Goal: Task Accomplishment & Management: Use online tool/utility

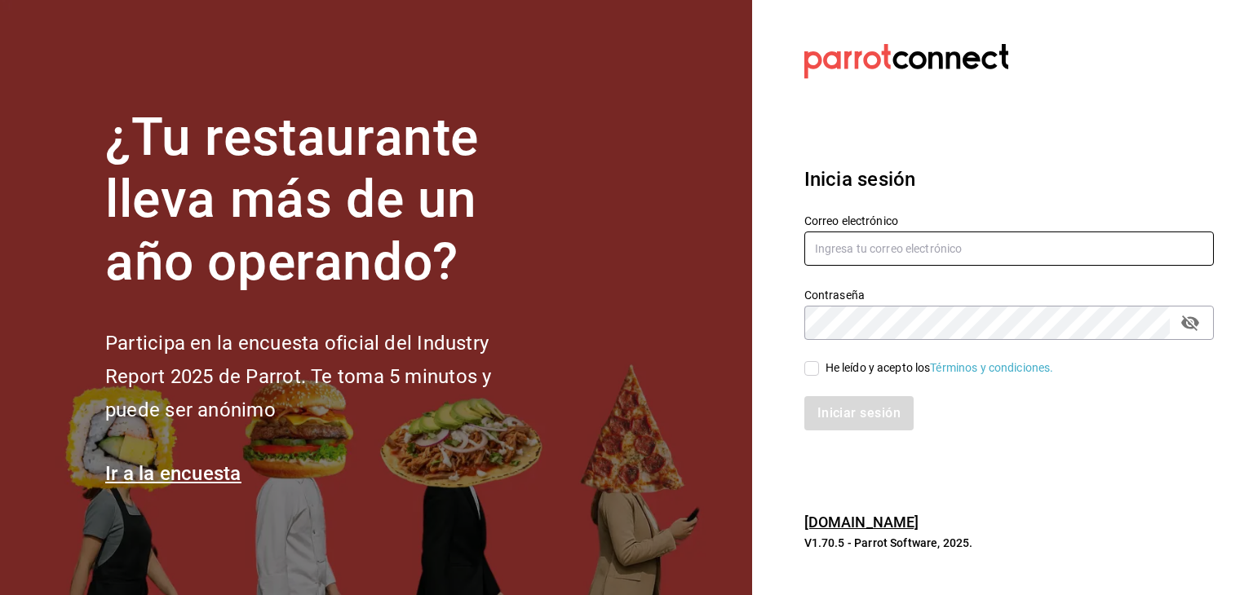
type input "[PERSON_NAME][EMAIL_ADDRESS][PERSON_NAME][DOMAIN_NAME]"
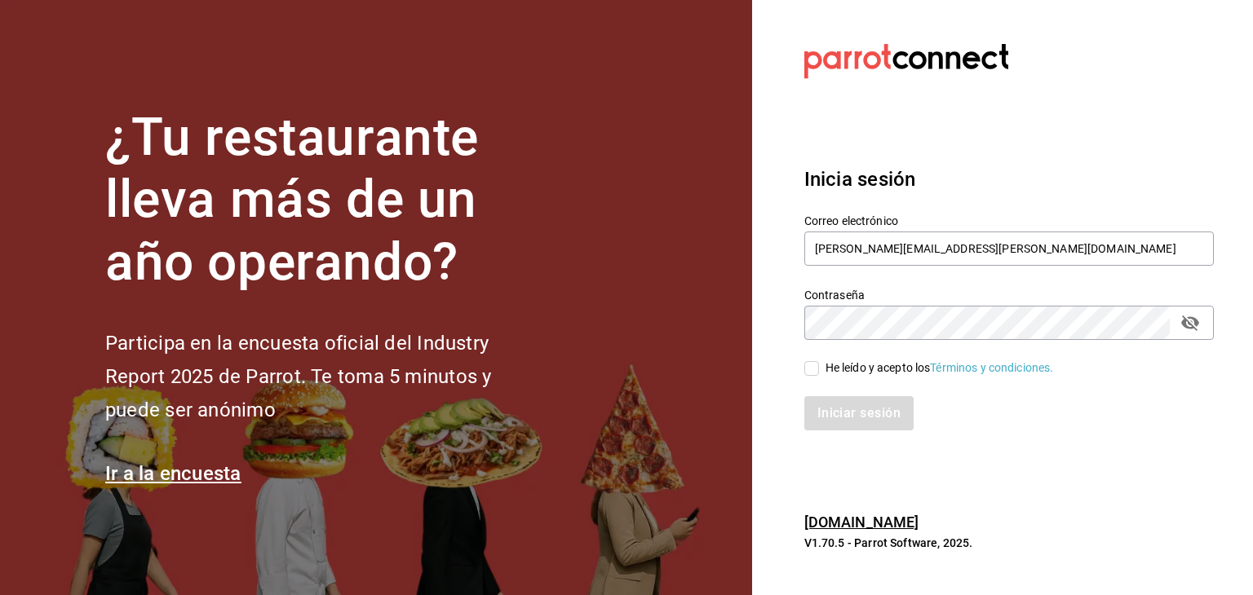
click at [814, 370] on input "He leído y acepto los Términos y condiciones." at bounding box center [811, 368] width 15 height 15
checkbox input "true"
click at [843, 410] on button "Iniciar sesión" at bounding box center [859, 413] width 111 height 34
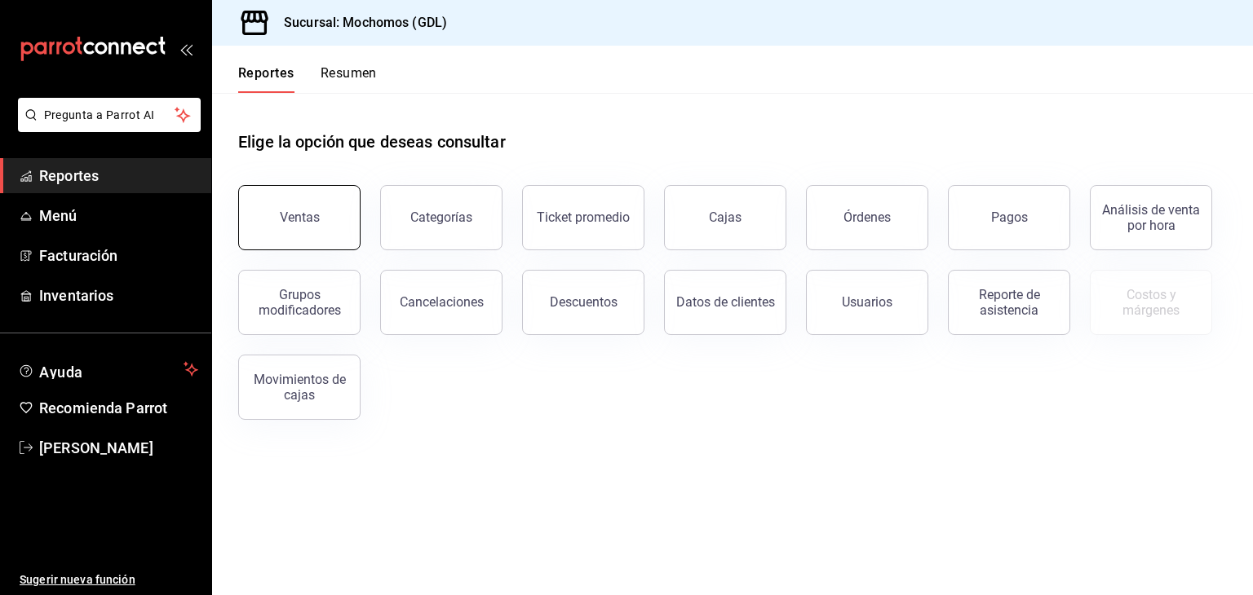
click at [320, 207] on button "Ventas" at bounding box center [299, 217] width 122 height 65
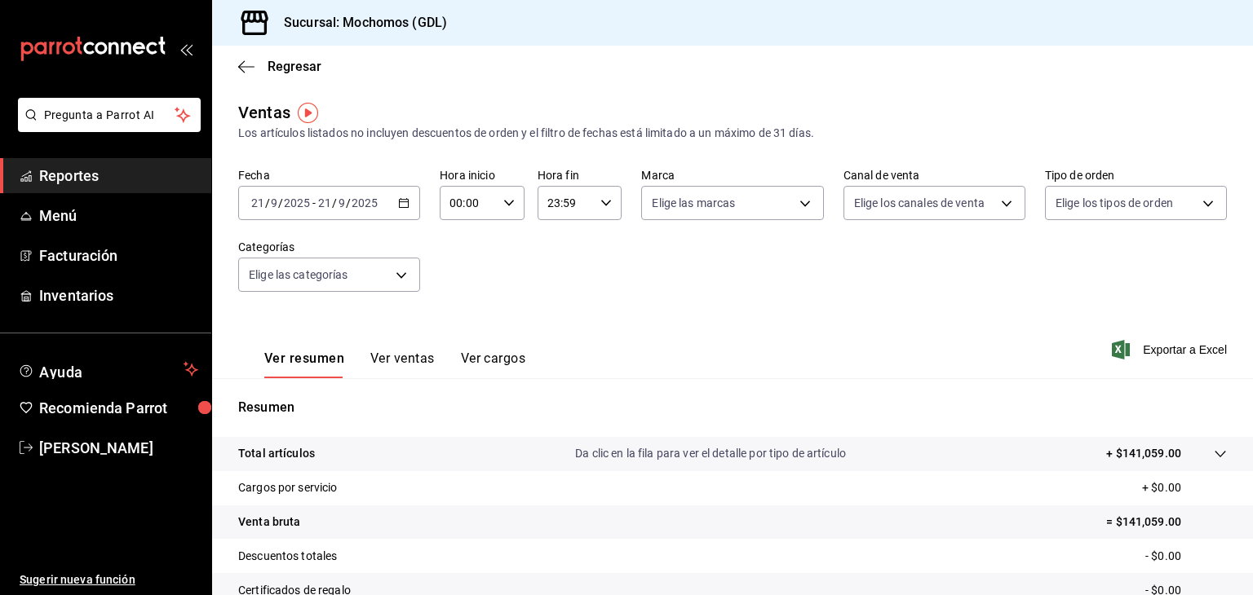
click at [395, 209] on div "2025-09-21 21 / 9 / 2025 - 2025-09-21 21 / 9 / 2025" at bounding box center [329, 203] width 182 height 34
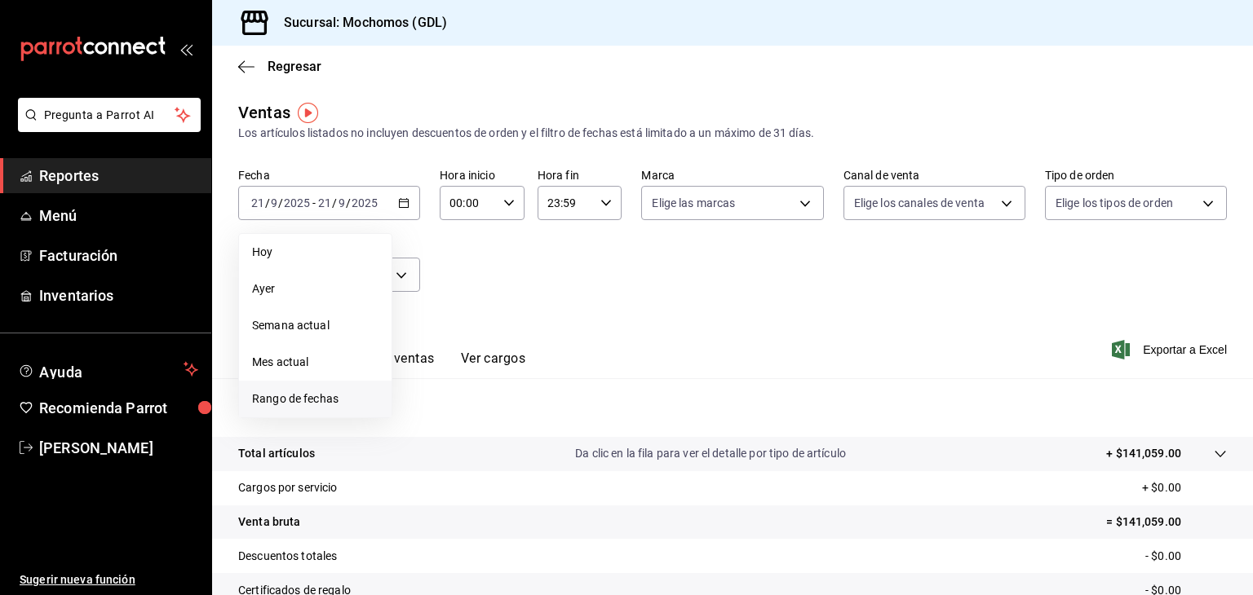
click at [311, 392] on span "Rango de fechas" at bounding box center [315, 399] width 126 height 17
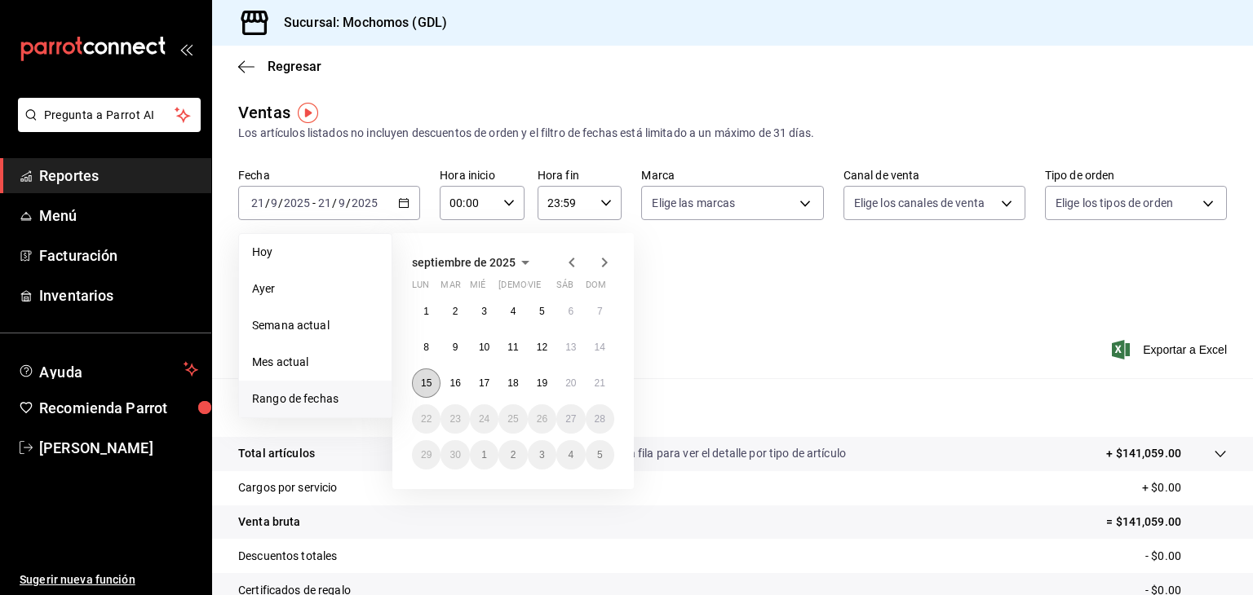
click at [427, 383] on abbr "15" at bounding box center [426, 383] width 11 height 11
click at [603, 379] on abbr "21" at bounding box center [600, 383] width 11 height 11
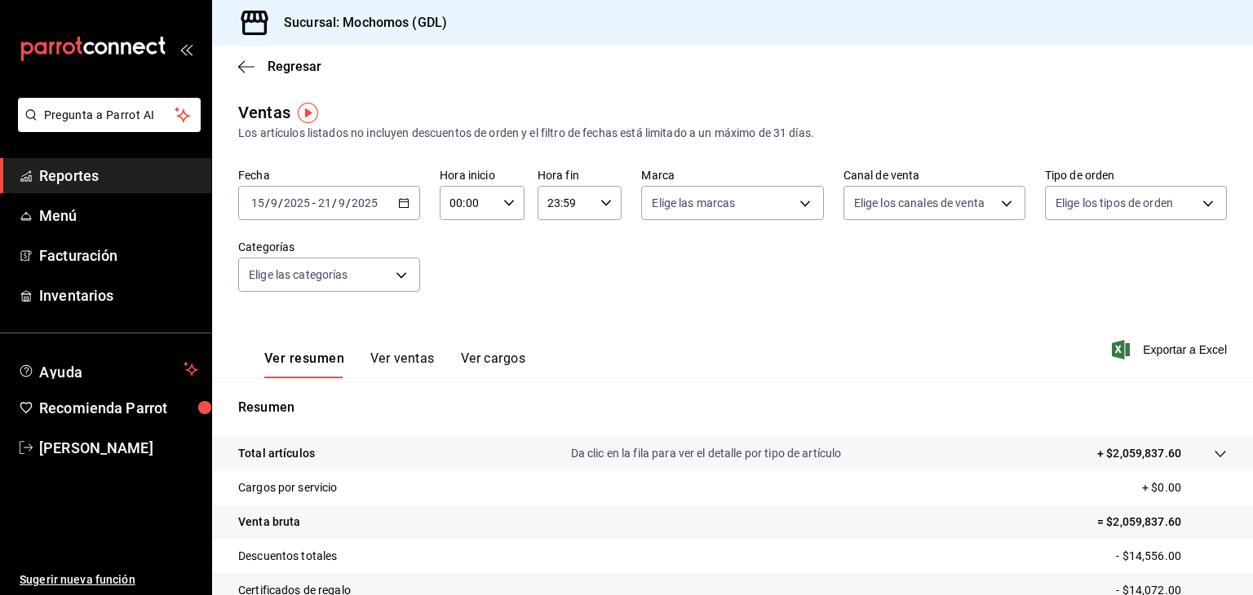
click at [503, 201] on icon "button" at bounding box center [508, 202] width 11 height 11
click at [458, 309] on span "05" at bounding box center [457, 304] width 15 height 13
type input "05:00"
click at [607, 201] on div at bounding box center [626, 297] width 1253 height 595
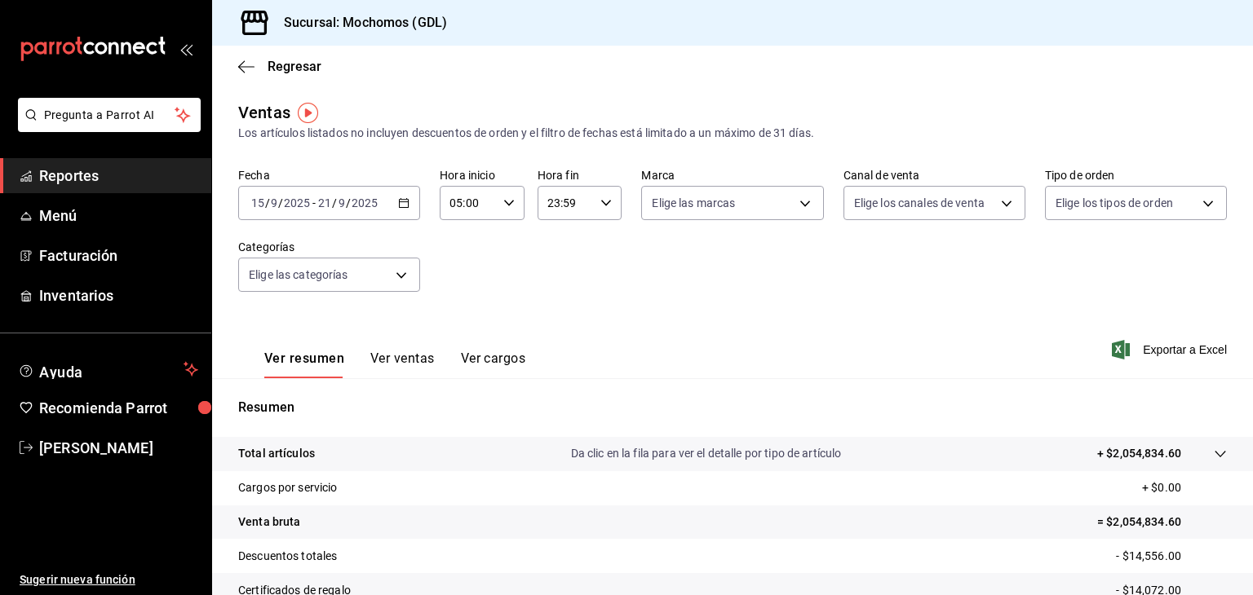
click at [641, 289] on div "Fecha 2025-09-15 15 / 9 / 2025 - 2025-09-21 21 / 9 / 2025 Hora inicio 05:00 Hor…" at bounding box center [732, 240] width 989 height 144
click at [783, 203] on body "Pregunta a Parrot AI Reportes Menú Facturación Inventarios Ayuda Recomienda Par…" at bounding box center [626, 297] width 1253 height 595
click at [724, 313] on span "Mochomos (GDL)" at bounding box center [744, 320] width 127 height 17
type input "36c25d4a-7cb0-456c-a434-e981d54830bc"
checkbox input "true"
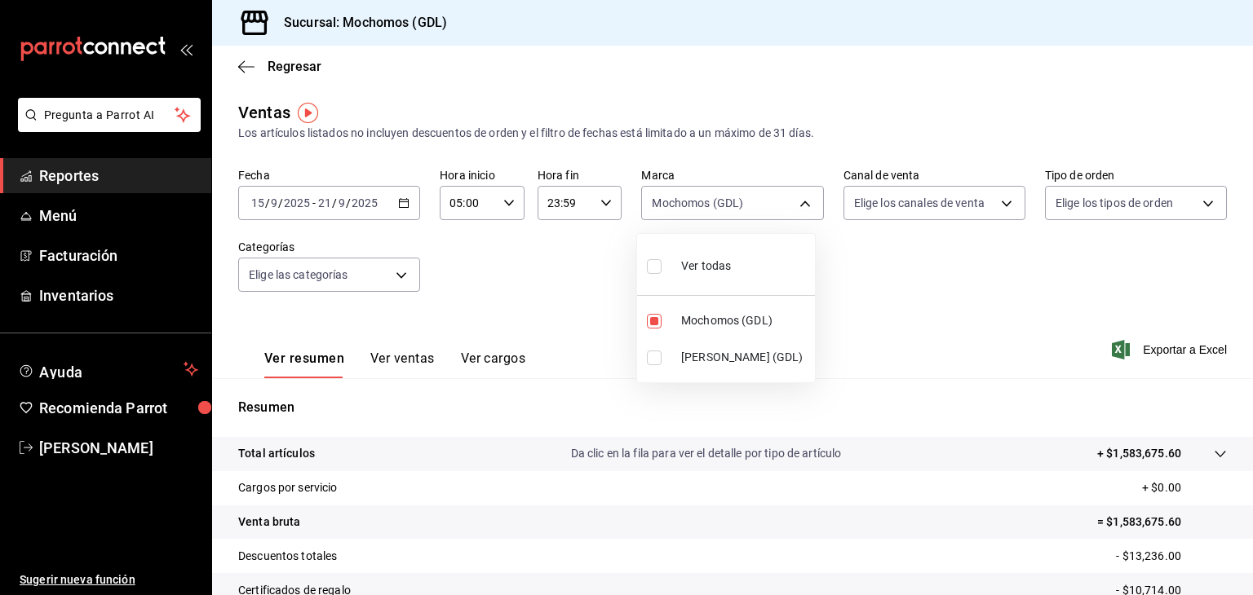
click at [950, 384] on div at bounding box center [626, 297] width 1253 height 595
click at [1171, 348] on span "Exportar a Excel" at bounding box center [1171, 350] width 112 height 20
click at [776, 203] on body "Pregunta a Parrot AI Reportes Menú Facturación Inventarios Ayuda Recomienda Par…" at bounding box center [626, 297] width 1253 height 595
click at [730, 317] on span "Mochomos (GDL)" at bounding box center [744, 320] width 127 height 17
checkbox input "false"
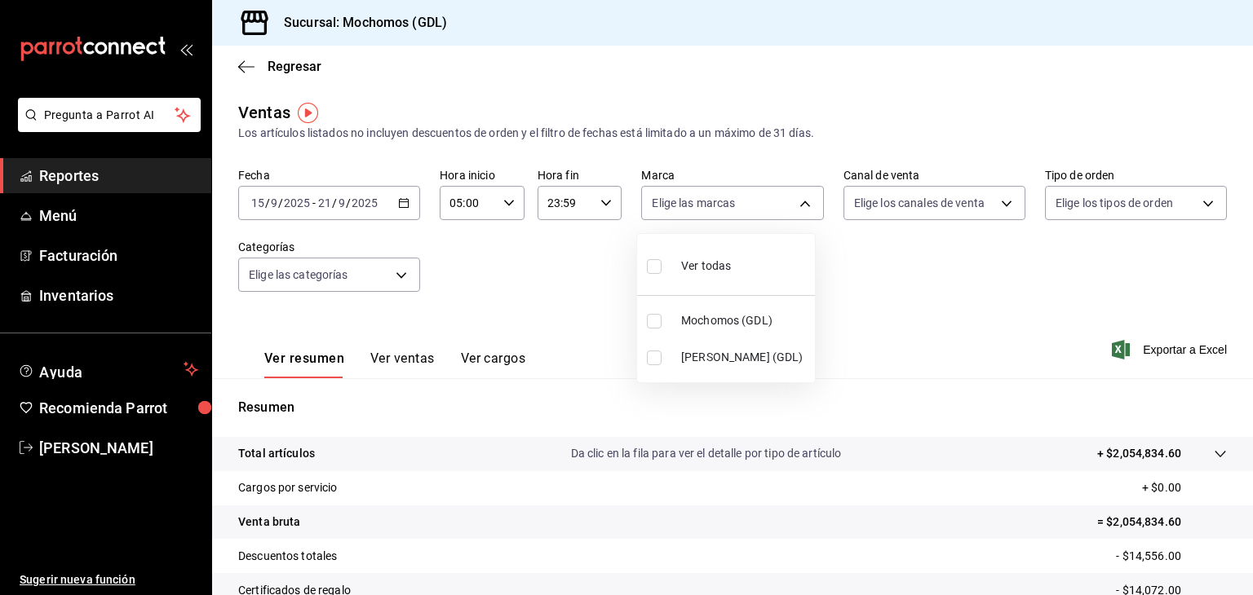
click at [702, 356] on span "Mika (GDL)" at bounding box center [744, 357] width 127 height 17
type input "9cac9703-0c5a-4d8b-addd-5b6b571d65b9"
checkbox input "true"
click at [976, 321] on div at bounding box center [626, 297] width 1253 height 595
click at [1175, 343] on span "Exportar a Excel" at bounding box center [1171, 350] width 112 height 20
